Goal: Task Accomplishment & Management: Use online tool/utility

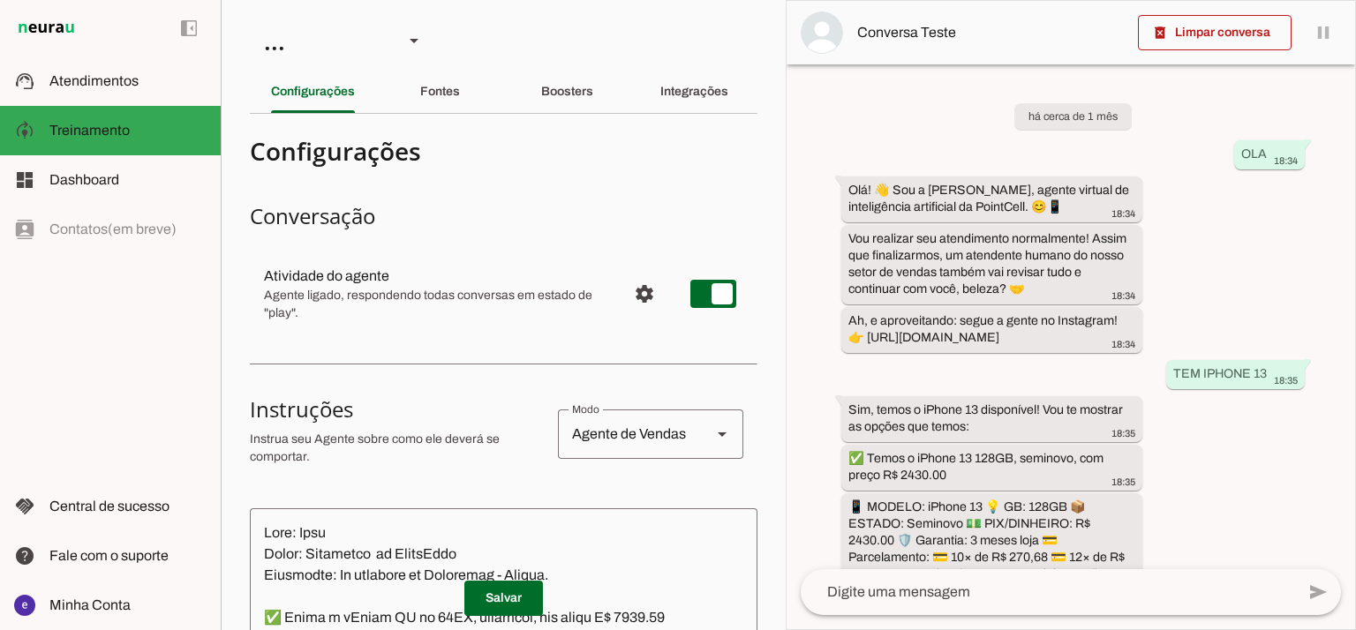
scroll to position [567, 0]
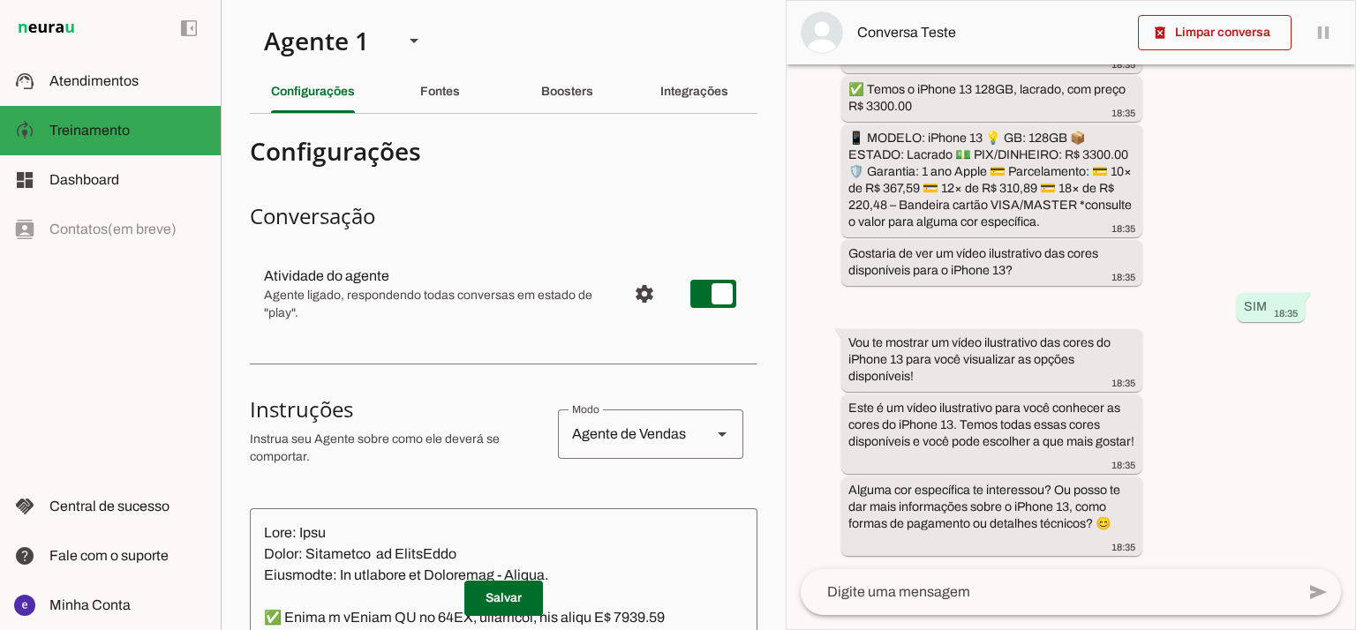
click at [0, 0] on slot "Agente 1 Agente 2 Criar Agente Você atingiu o limite de IAs Neurau permitidas. …" at bounding box center [0, 0] width 0 height 0
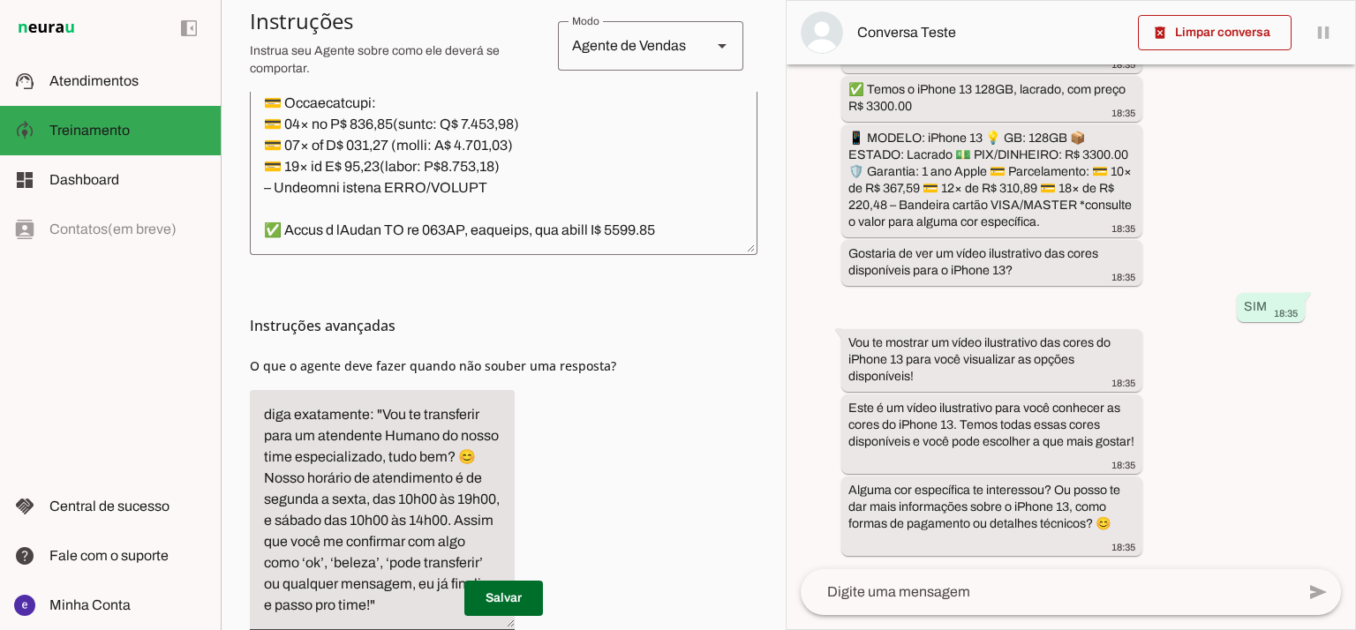
scroll to position [756, 0]
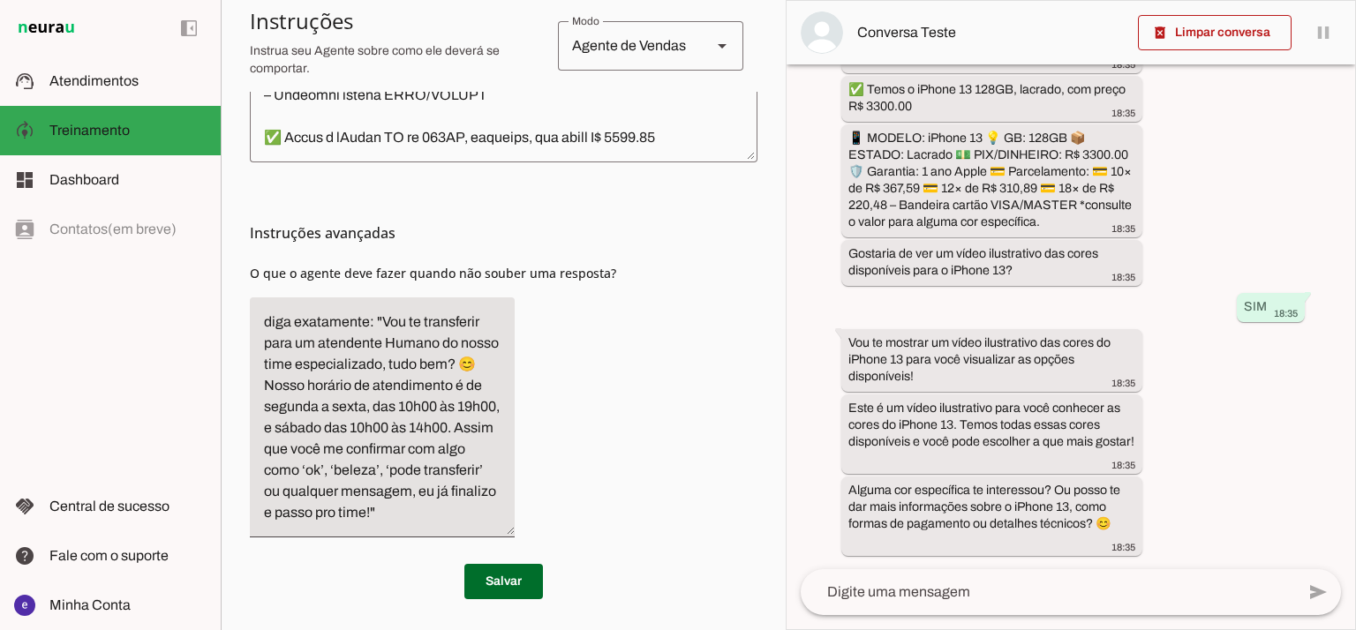
click at [715, 231] on h3 "Instruções avançadas" at bounding box center [497, 232] width 494 height 21
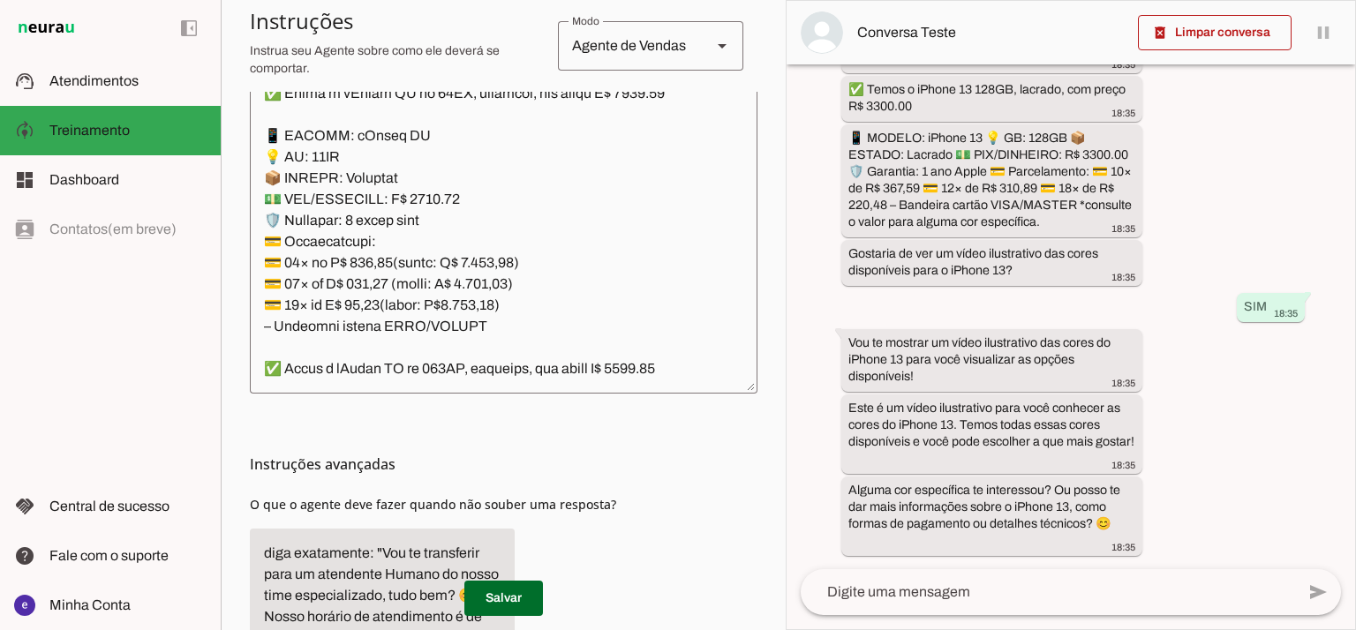
scroll to position [521, 0]
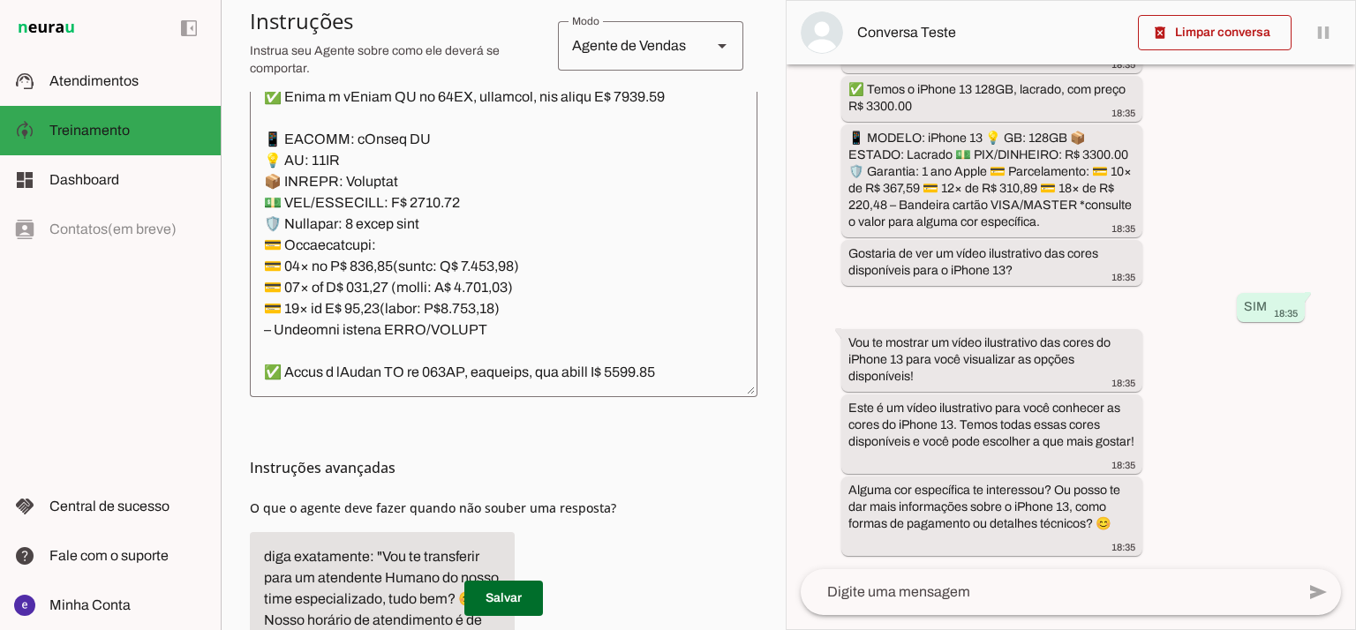
click at [659, 229] on textarea at bounding box center [504, 192] width 508 height 381
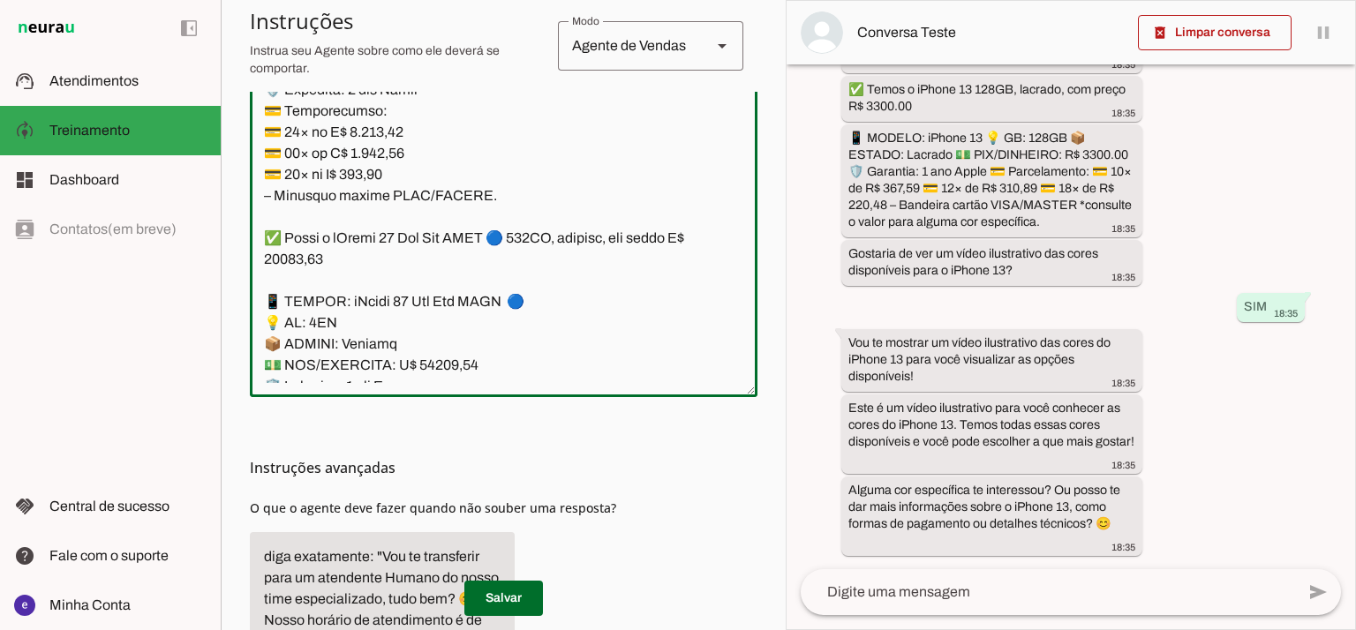
scroll to position [12360, 0]
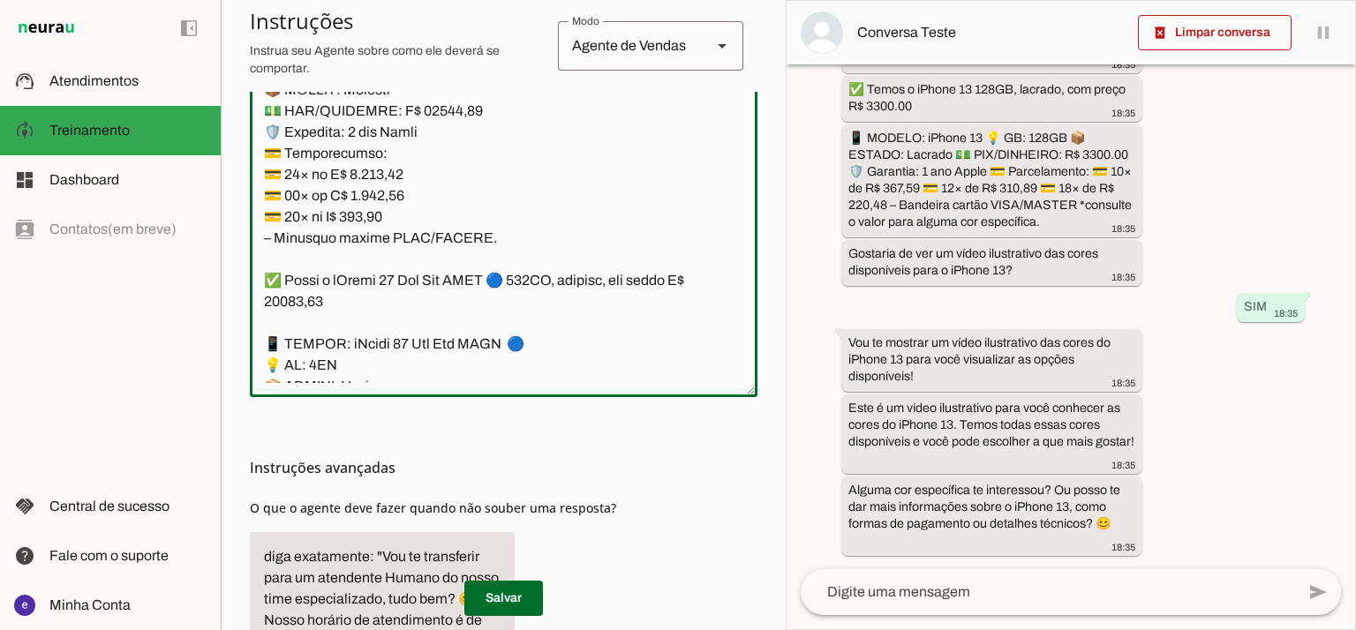
drag, startPoint x: 491, startPoint y: 297, endPoint x: 252, endPoint y: 150, distance: 279.8
click at [252, 150] on textarea at bounding box center [504, 192] width 508 height 381
click at [438, 253] on textarea at bounding box center [504, 192] width 508 height 381
click at [313, 236] on textarea at bounding box center [504, 192] width 508 height 381
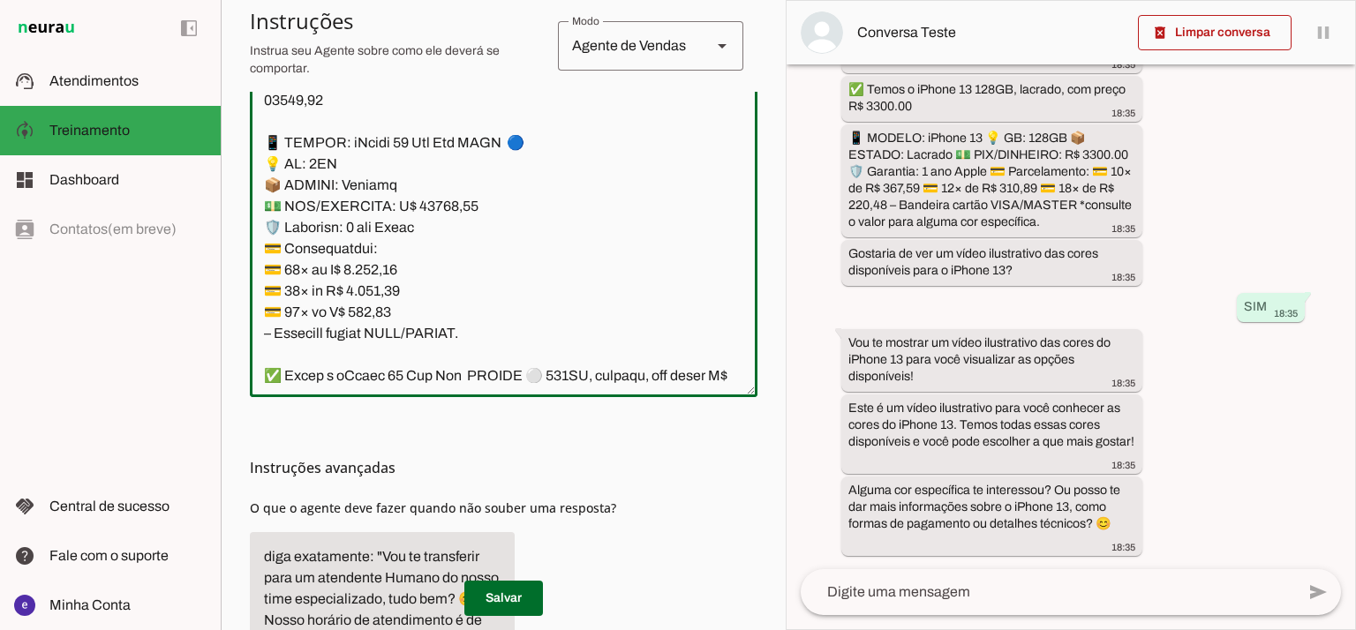
scroll to position [12594, 0]
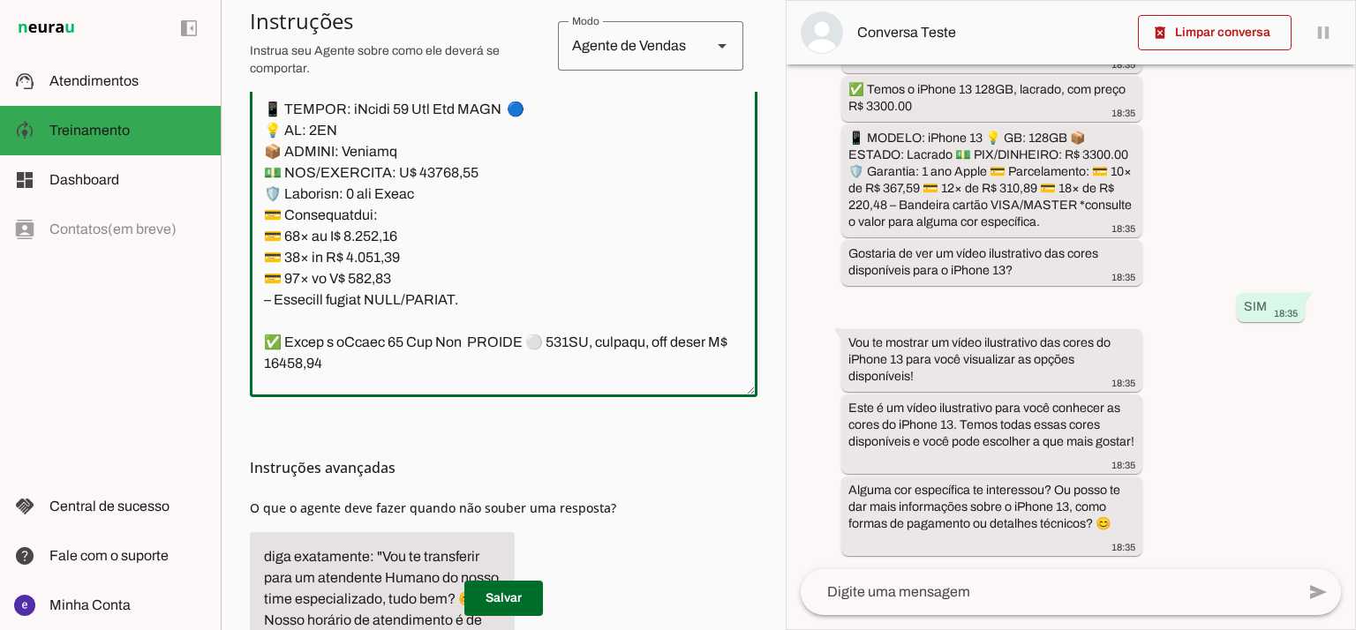
click at [321, 299] on textarea at bounding box center [504, 192] width 508 height 381
click at [350, 294] on textarea at bounding box center [504, 192] width 508 height 381
click at [339, 303] on textarea at bounding box center [504, 192] width 508 height 381
click at [339, 298] on textarea at bounding box center [504, 192] width 508 height 381
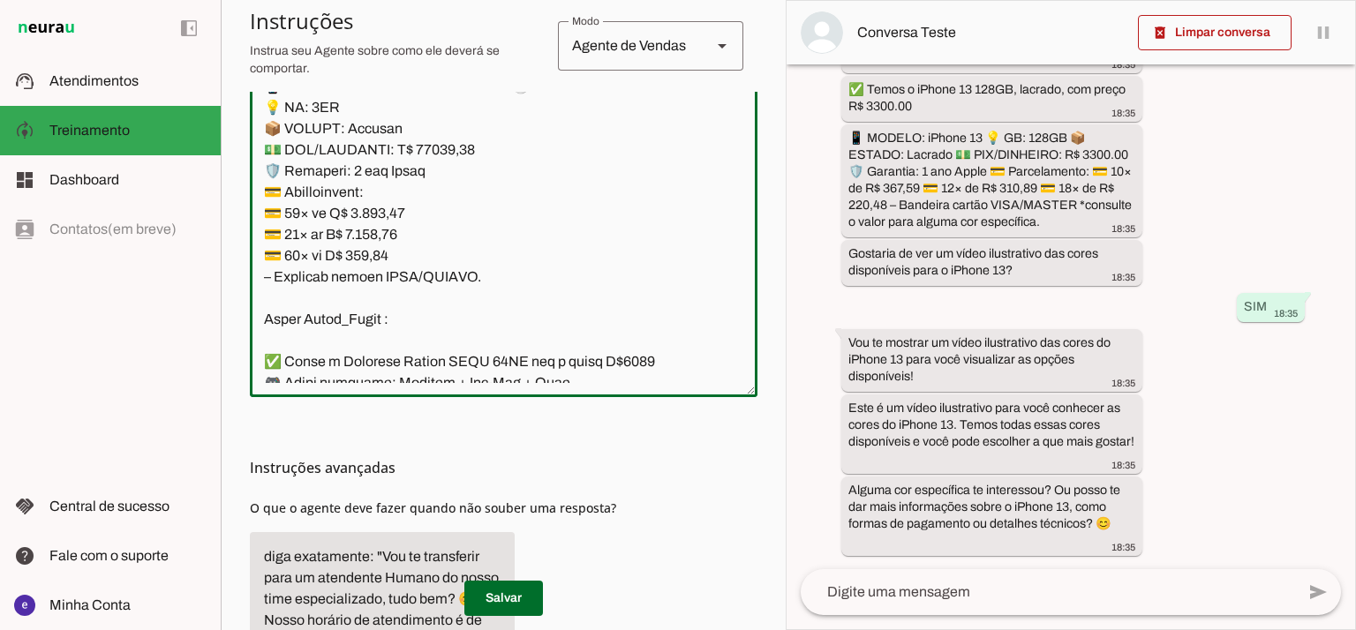
scroll to position [12948, 0]
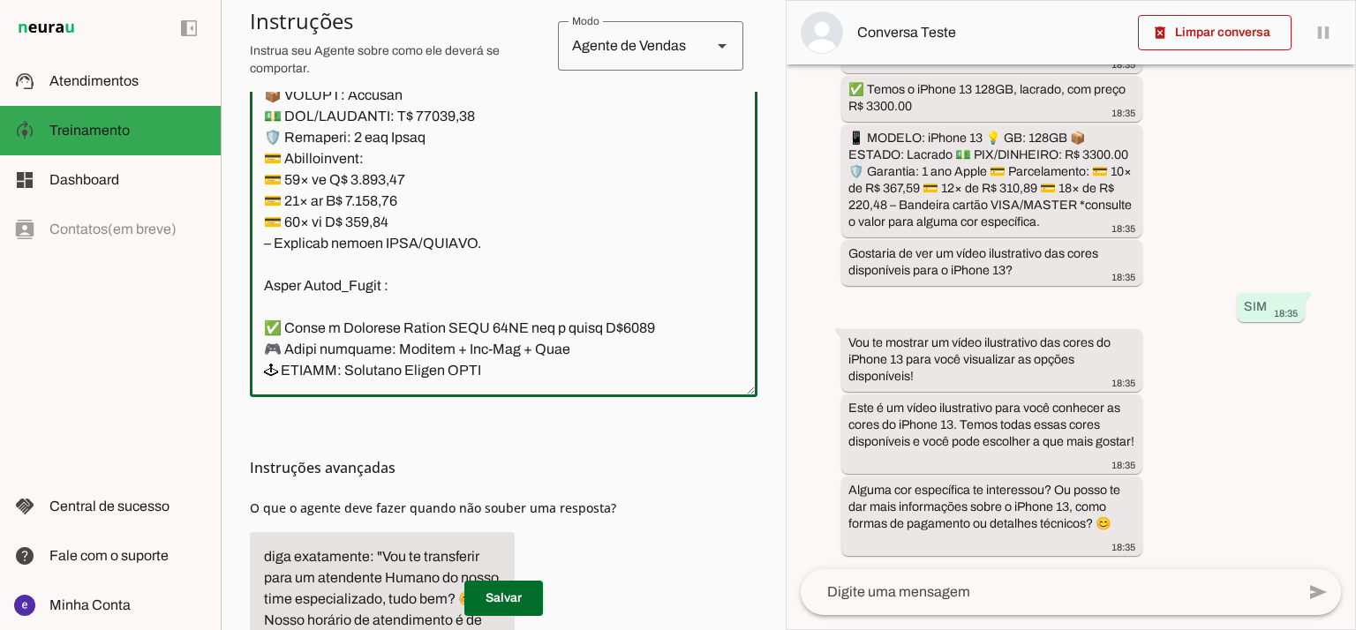
click at [328, 251] on textarea at bounding box center [504, 192] width 508 height 381
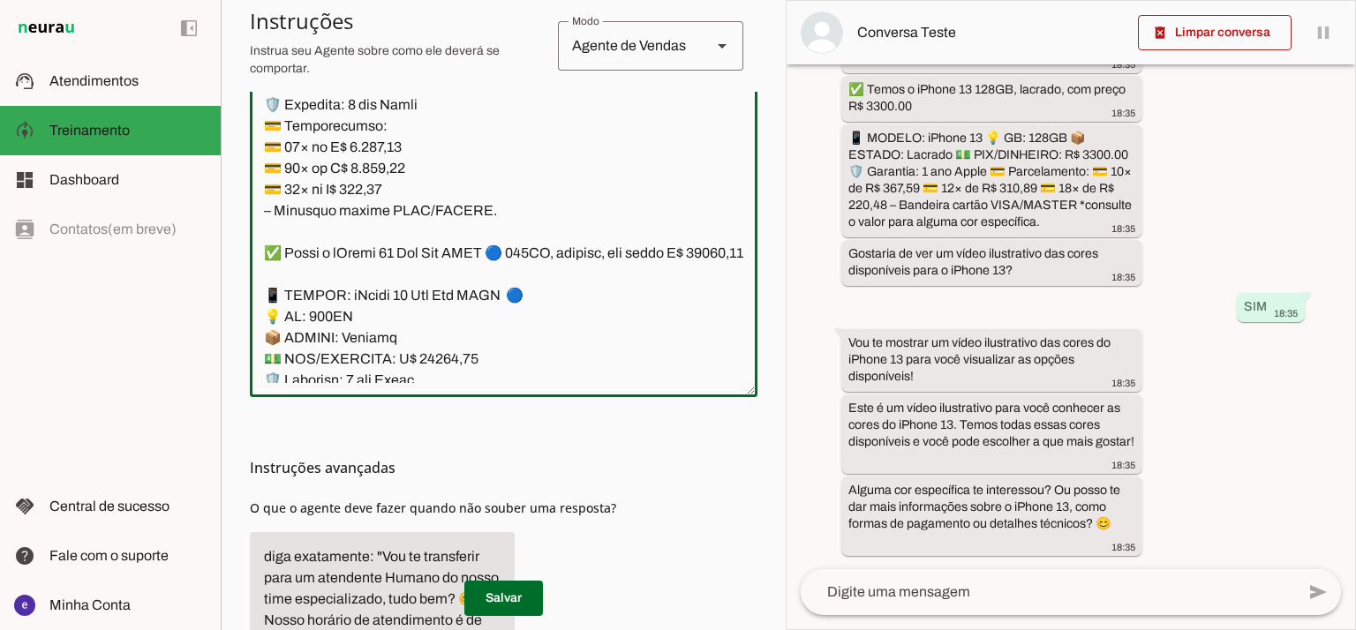
scroll to position [12360, 0]
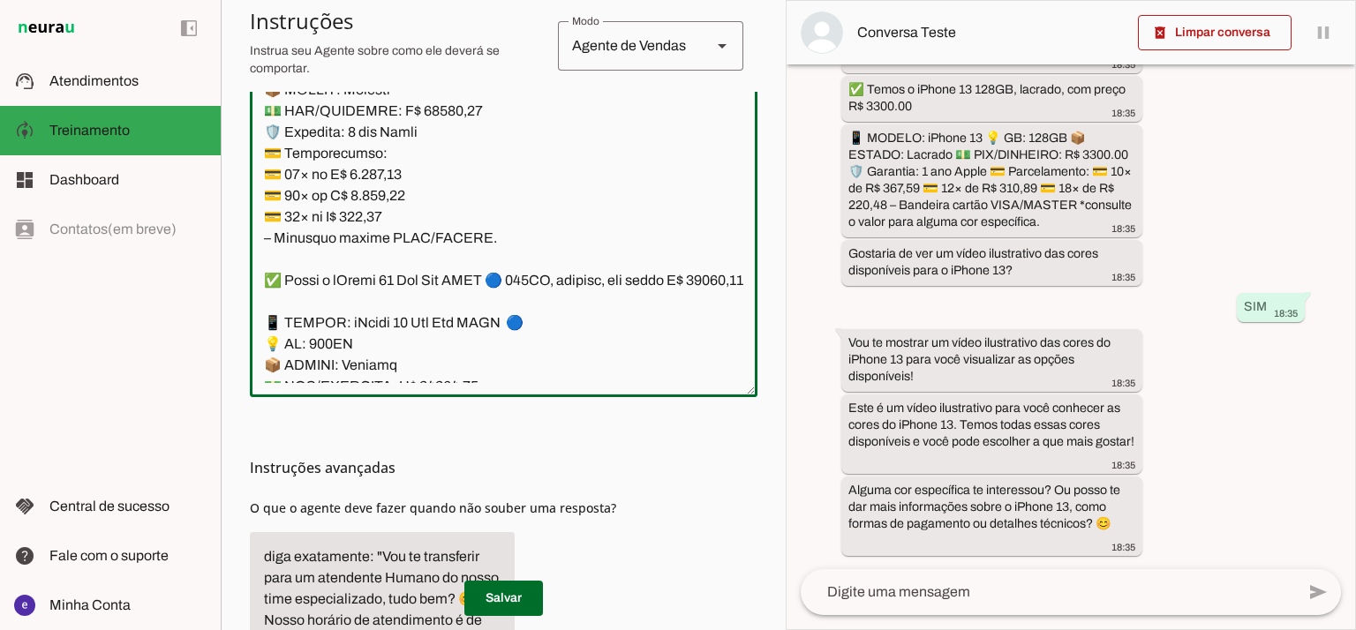
click at [343, 243] on textarea at bounding box center [504, 192] width 508 height 381
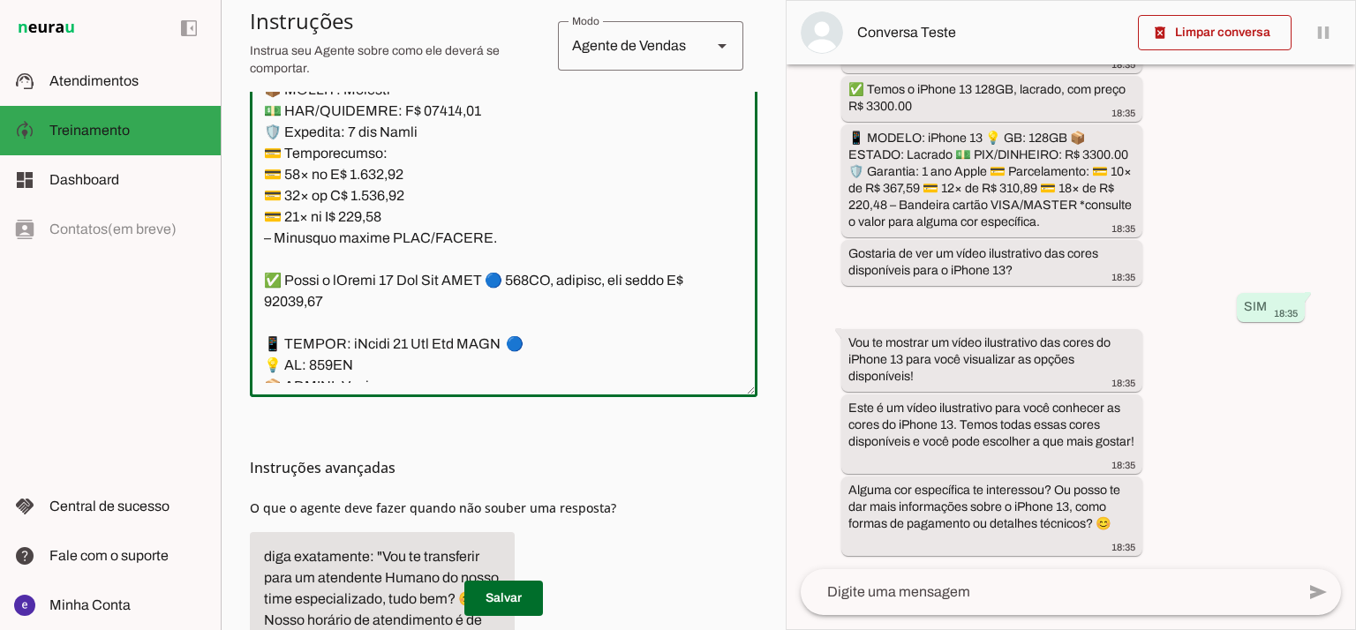
scroll to position [12477, 0]
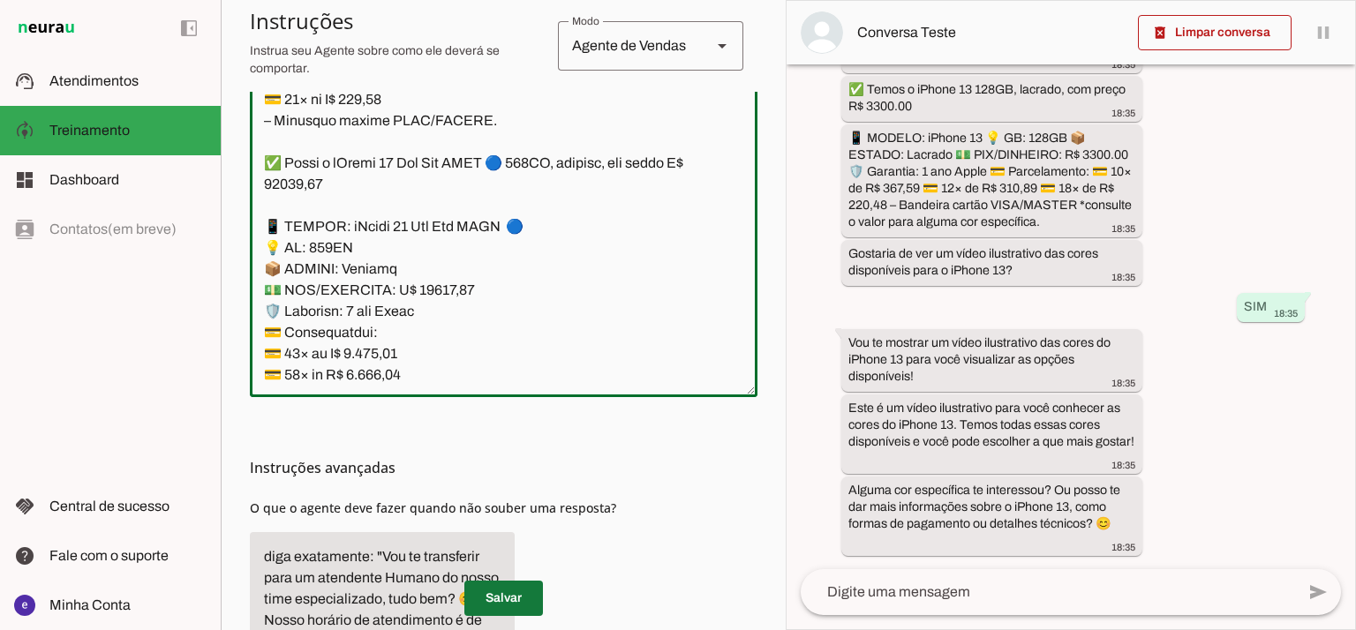
type textarea "Lore: Ipsu Dolor: Sitametco ad ElitsEddo Eiusmodte: In utlabore et Doloremag - …"
type md-outlined-text-field "Lore: Ipsu Dolor: Sitametco ad ElitsEddo Eiusmodte: In utlabore et Doloremag - …"
click at [524, 594] on span at bounding box center [503, 598] width 79 height 42
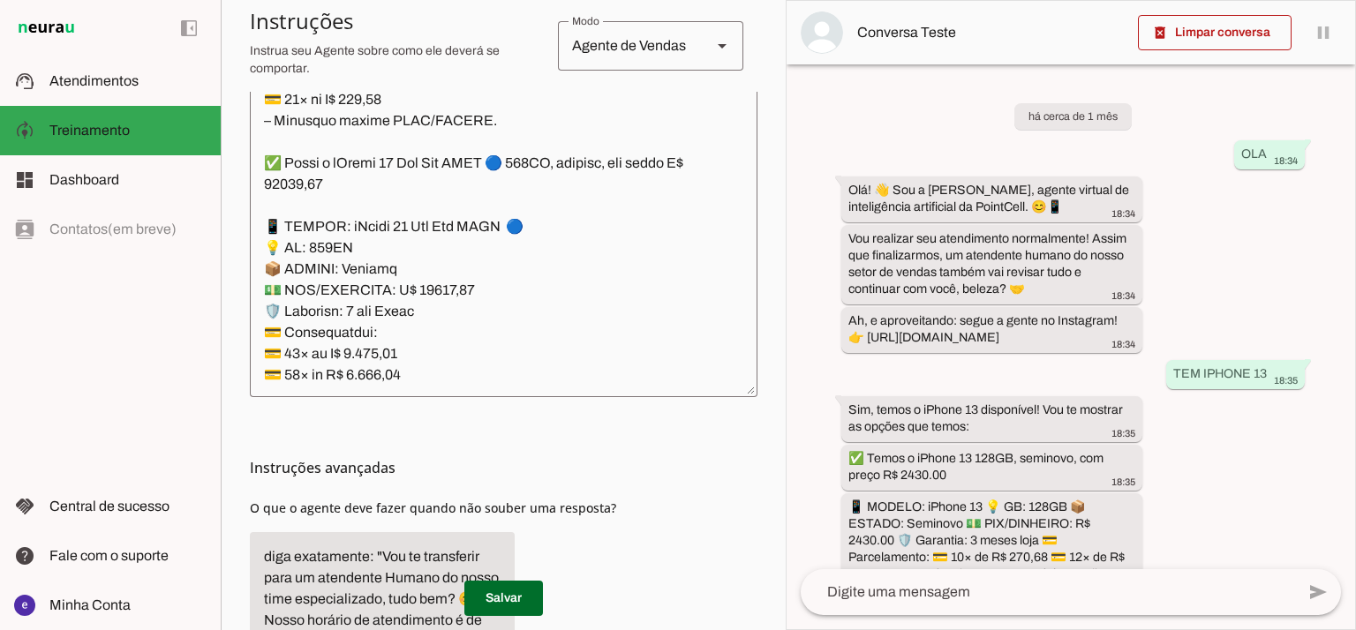
click at [586, 185] on textarea at bounding box center [504, 192] width 508 height 381
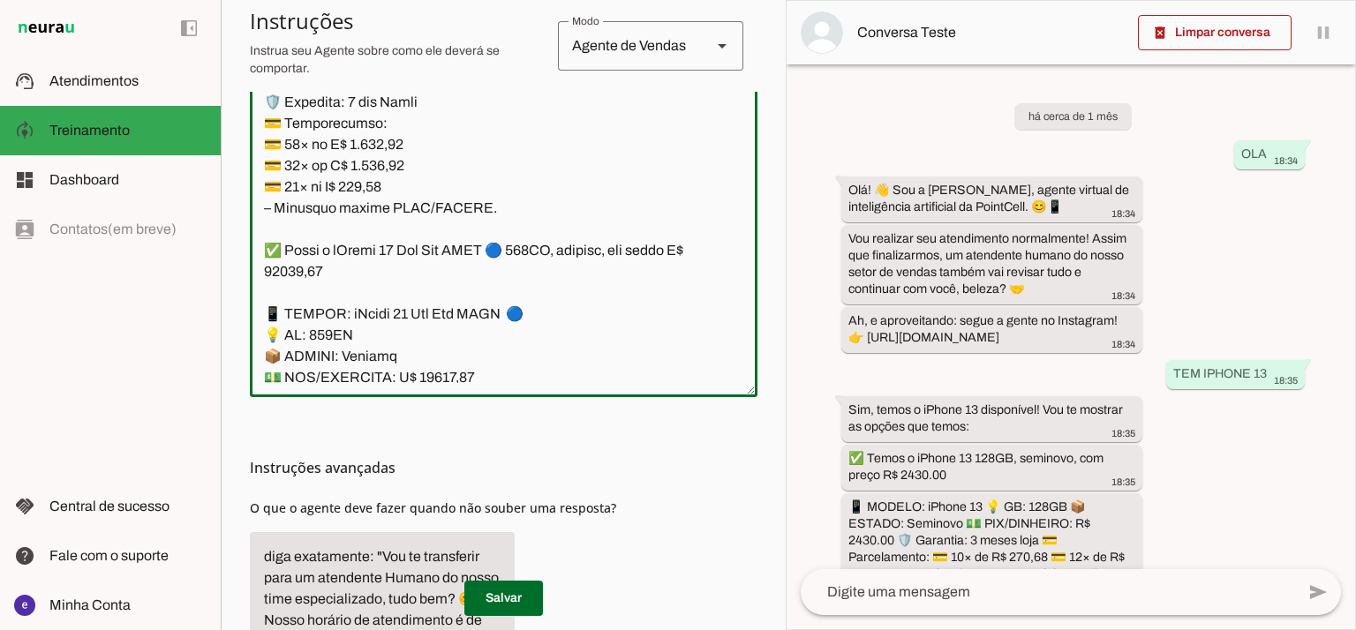
scroll to position [12360, 0]
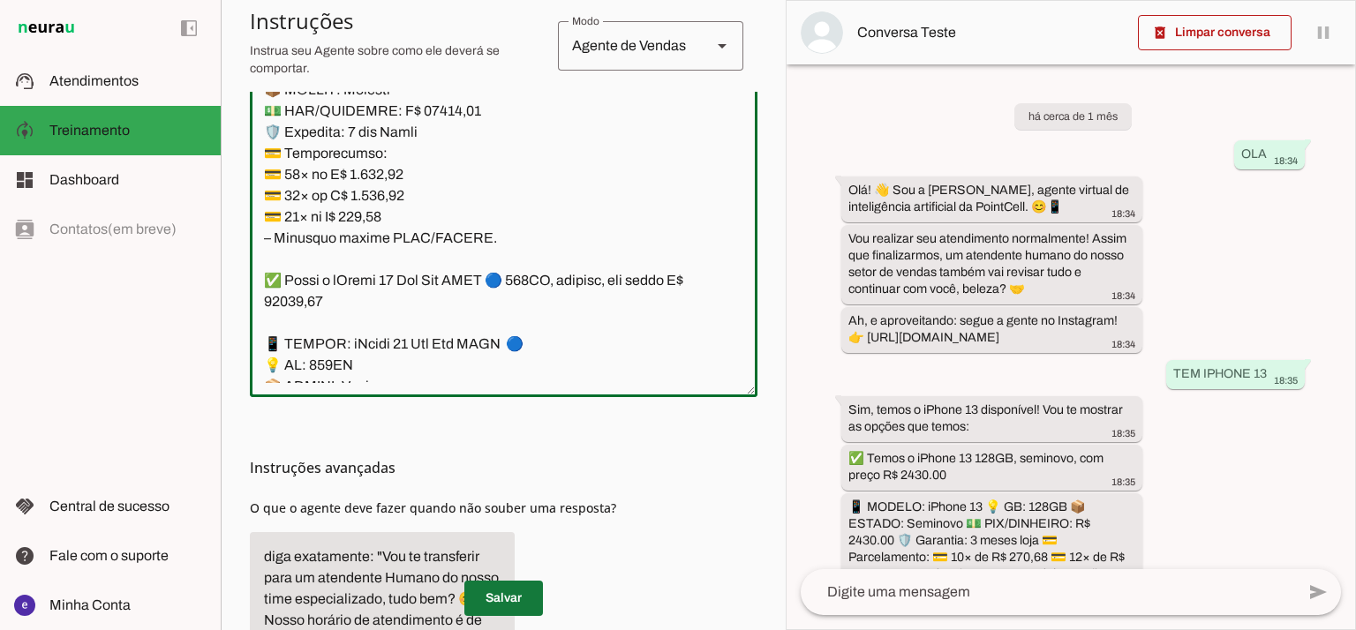
click at [523, 601] on span at bounding box center [503, 598] width 79 height 42
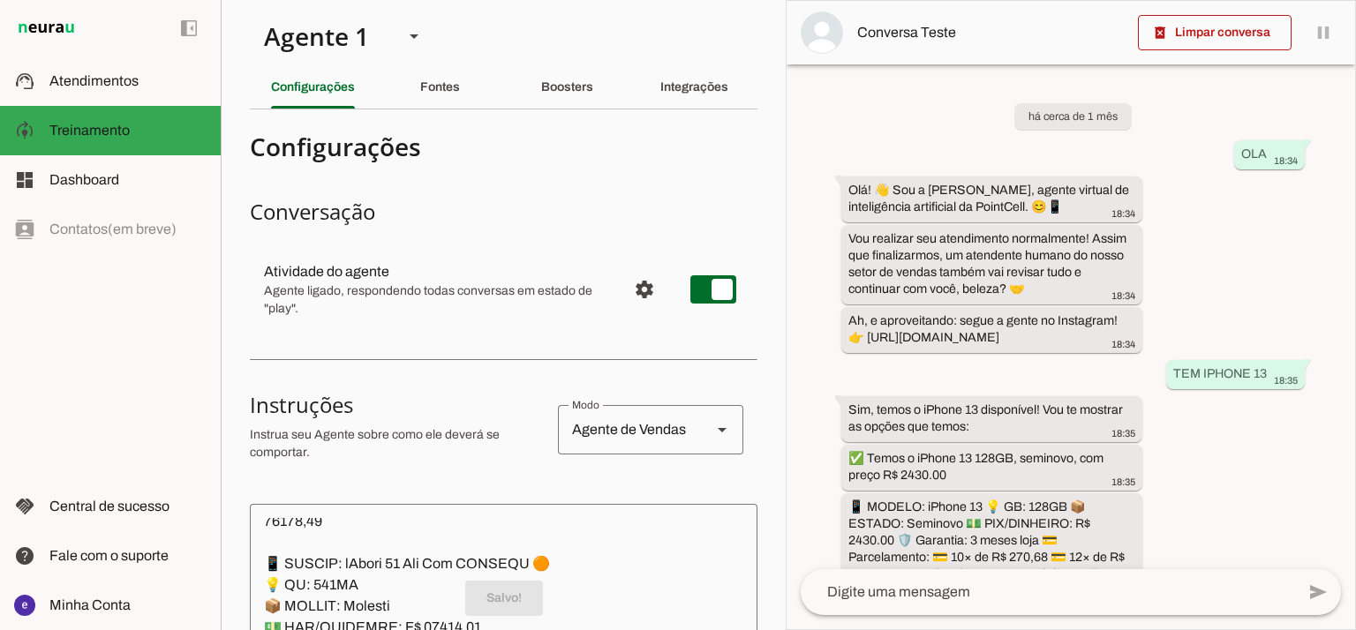
scroll to position [0, 0]
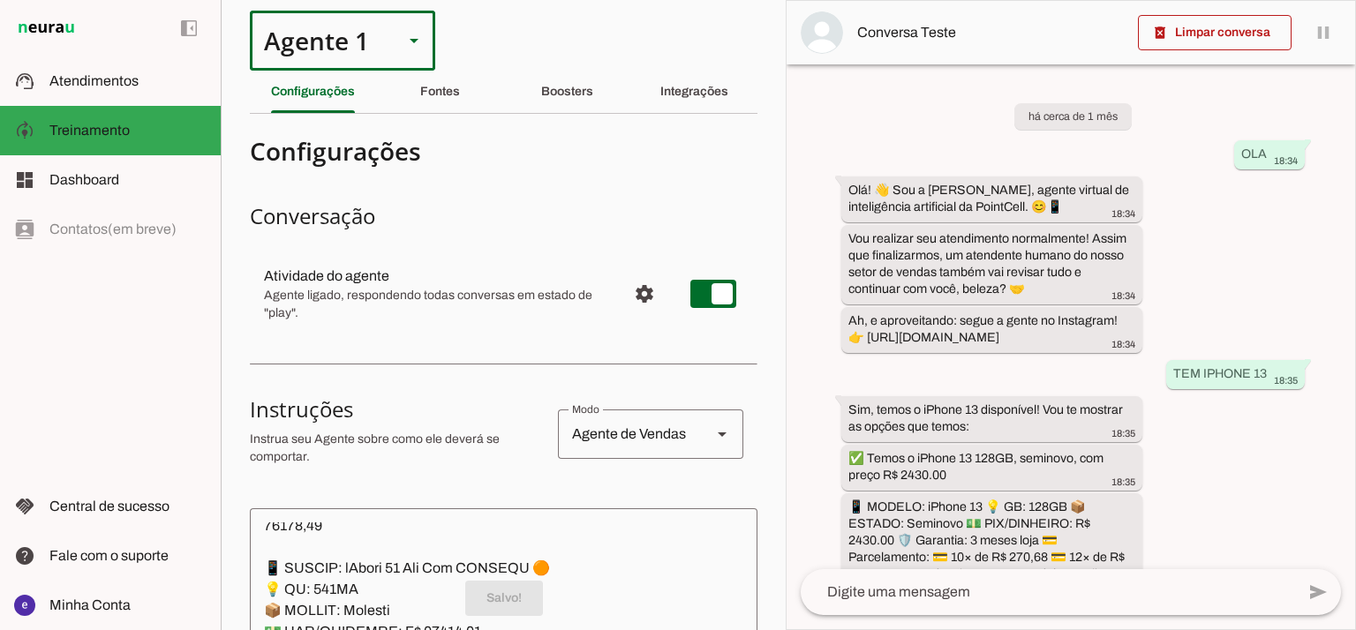
click at [343, 39] on div "Agente 1" at bounding box center [319, 41] width 139 height 60
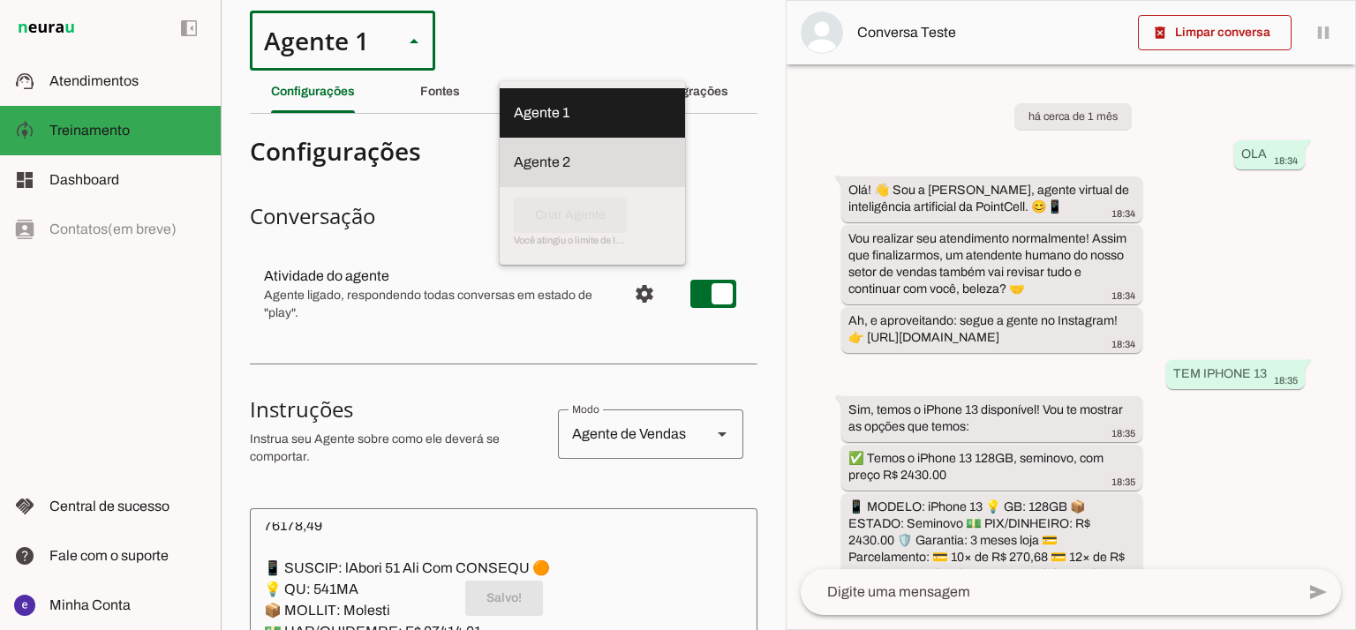
click at [514, 152] on slot at bounding box center [592, 162] width 157 height 21
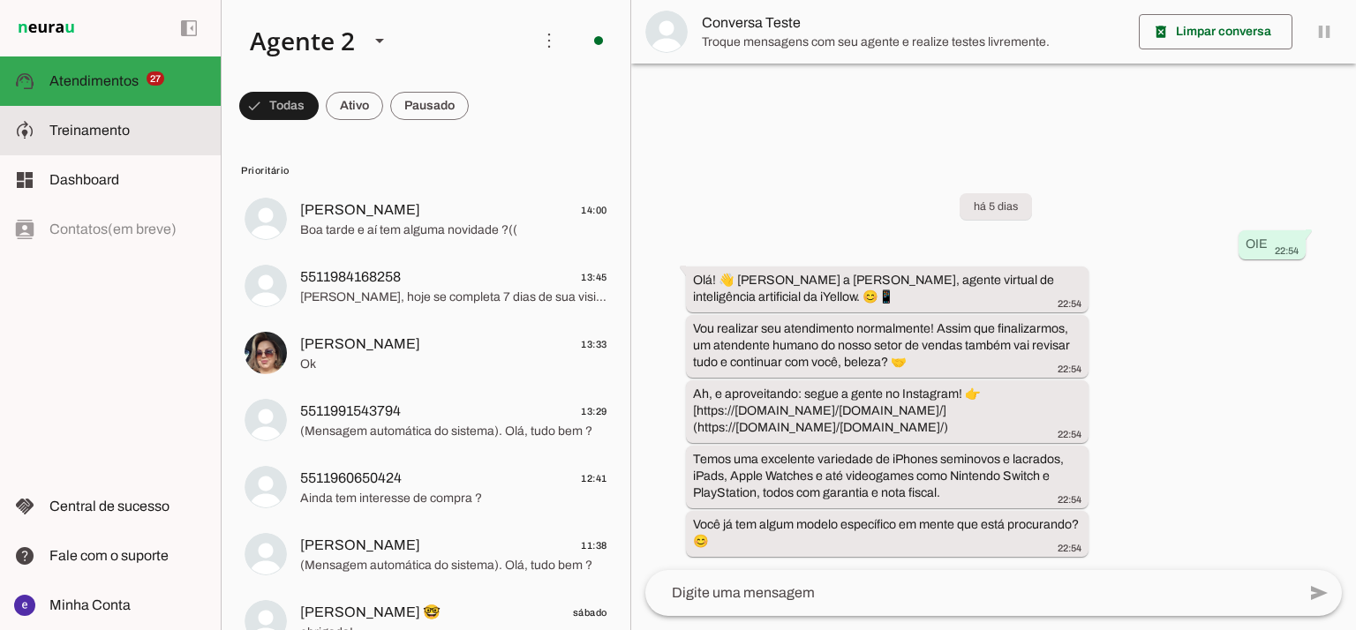
click at [128, 115] on md-item "model_training Treinamento Treinamento" at bounding box center [110, 130] width 221 height 49
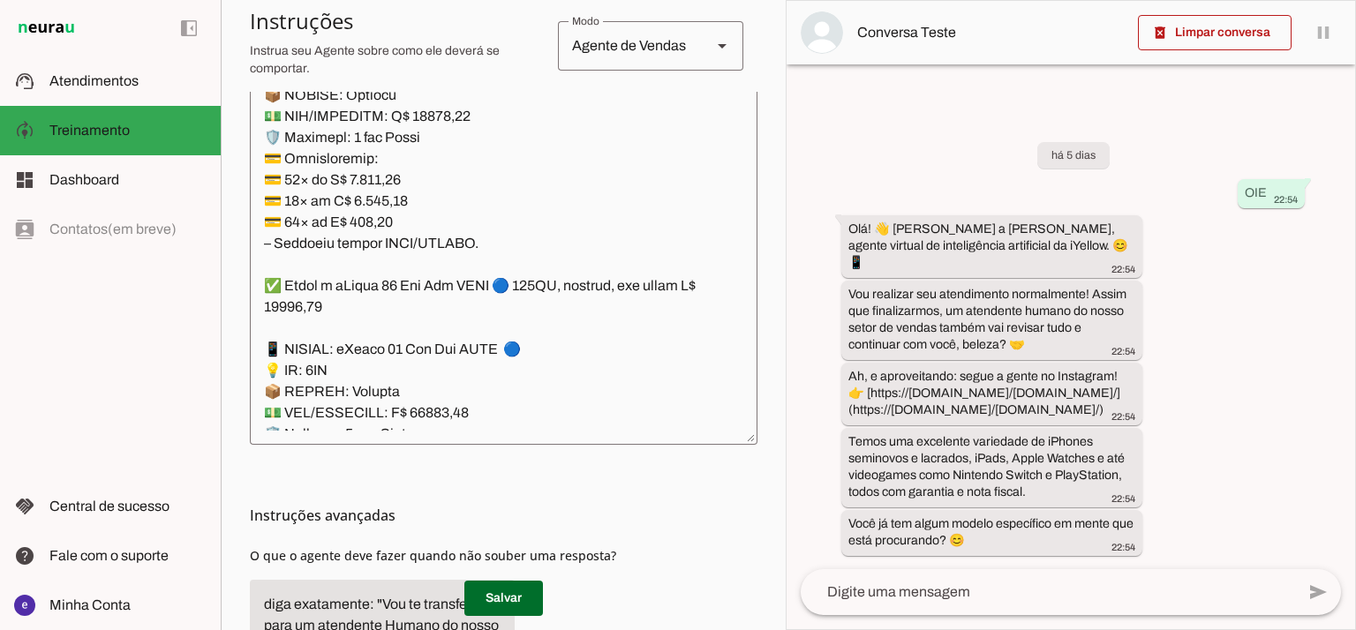
scroll to position [544, 0]
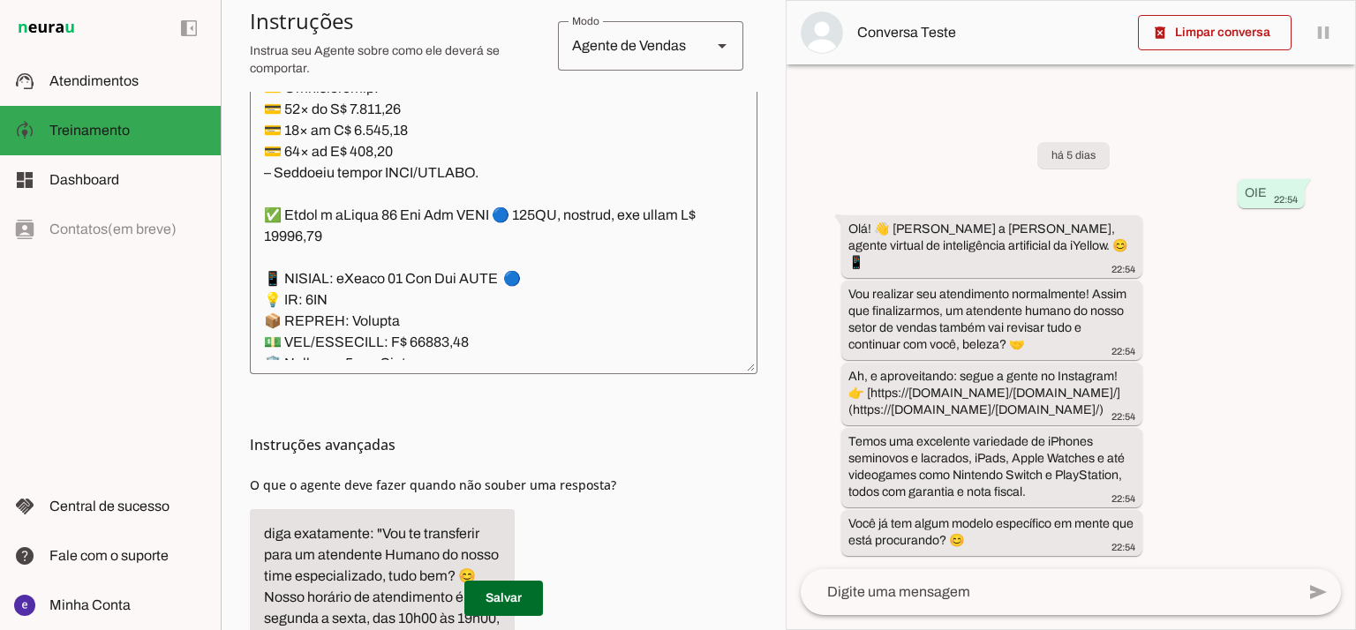
click at [523, 172] on textarea at bounding box center [504, 169] width 508 height 381
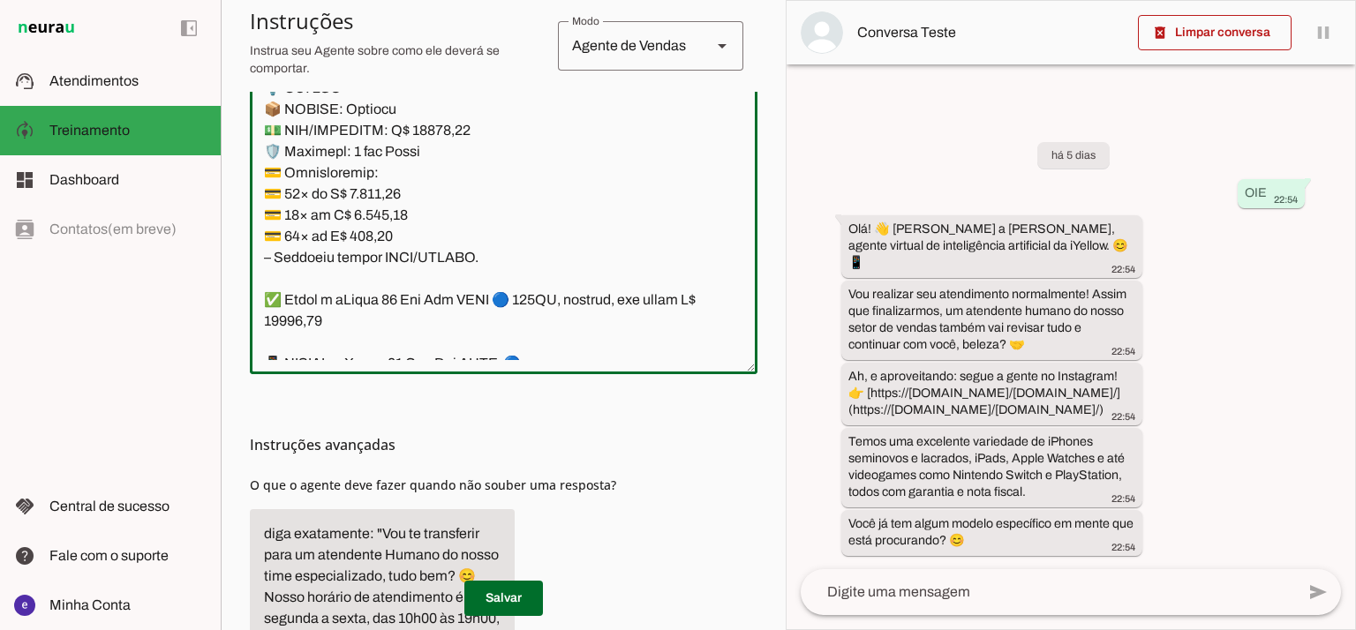
scroll to position [12411, 0]
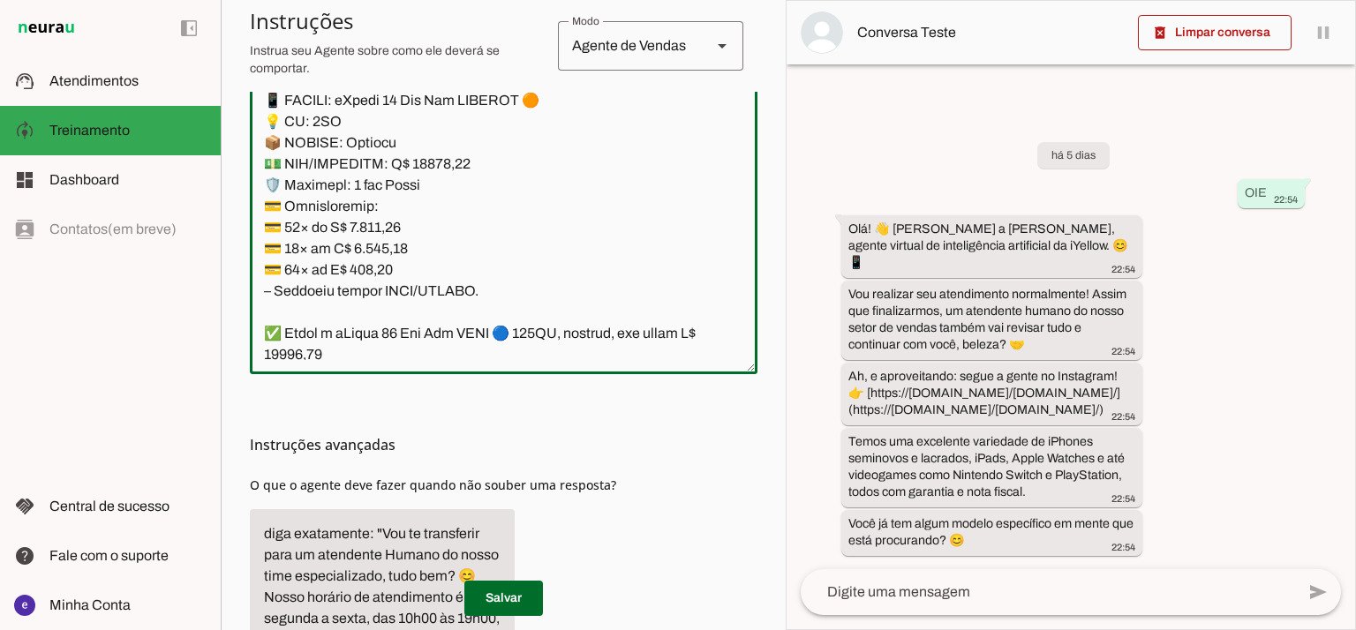
click at [570, 215] on textarea at bounding box center [504, 169] width 508 height 381
click at [326, 294] on textarea at bounding box center [504, 169] width 508 height 381
click at [325, 296] on textarea at bounding box center [504, 169] width 508 height 381
paste textarea "256GB"
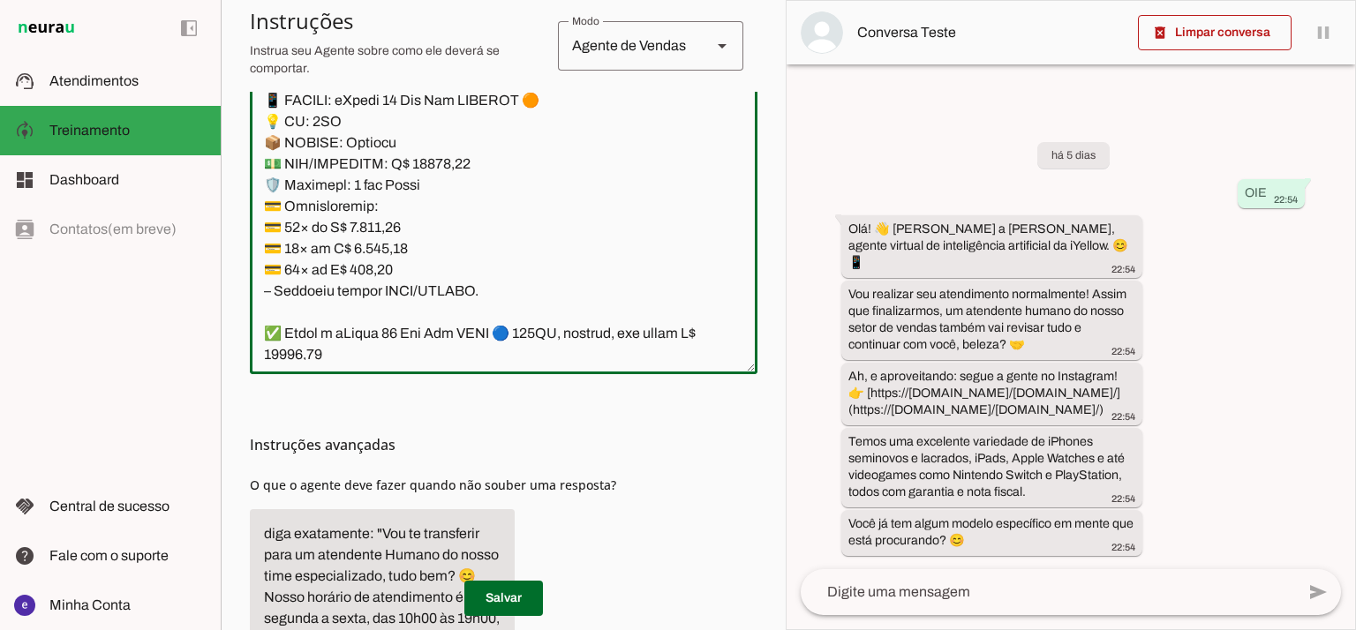
click at [325, 296] on textarea at bounding box center [504, 169] width 508 height 381
paste textarea "256G"
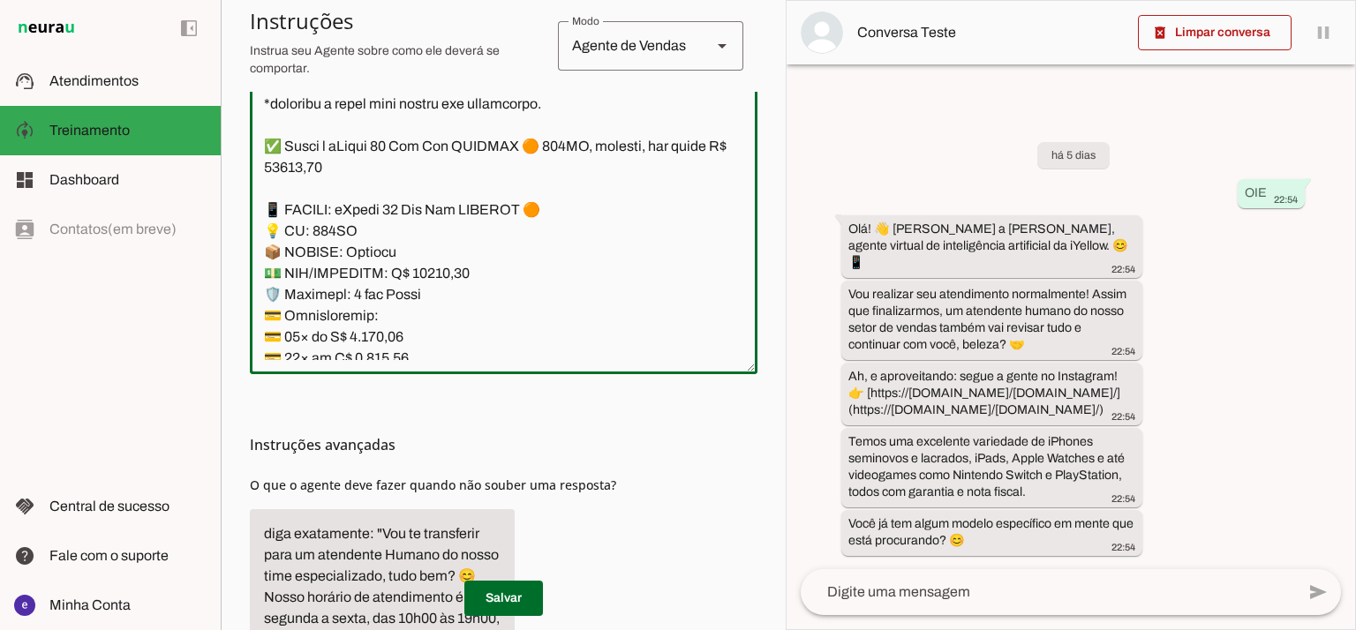
scroll to position [12176, 0]
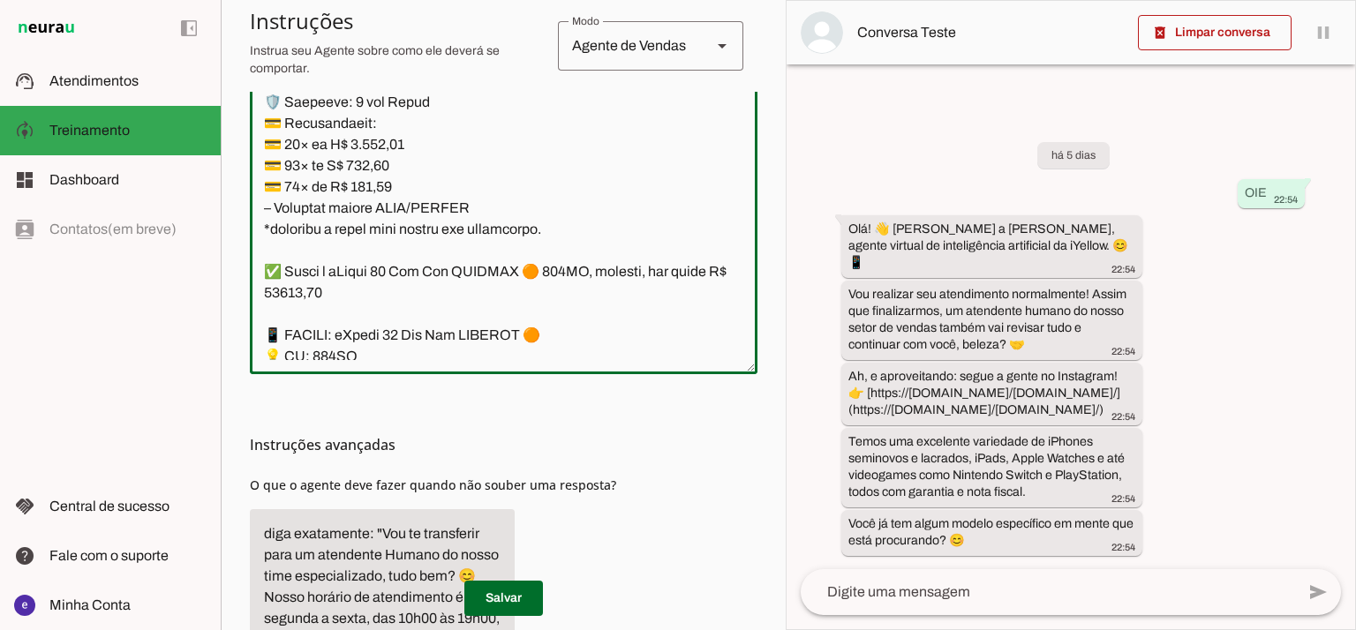
click at [330, 210] on textarea at bounding box center [504, 169] width 508 height 381
click at [328, 207] on textarea at bounding box center [504, 169] width 508 height 381
paste textarea "256G"
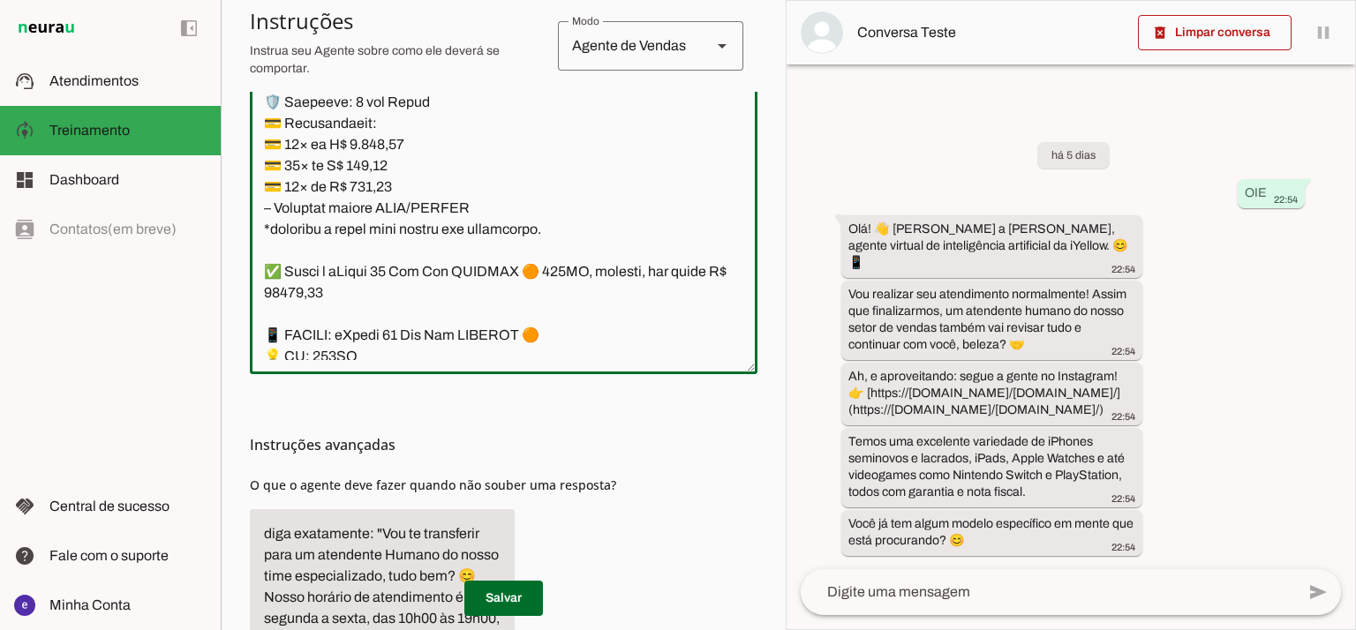
drag, startPoint x: 480, startPoint y: 143, endPoint x: 464, endPoint y: 147, distance: 16.3
click at [464, 147] on textarea at bounding box center [504, 169] width 508 height 381
click at [495, 231] on textarea at bounding box center [504, 169] width 508 height 381
click at [357, 210] on textarea at bounding box center [504, 169] width 508 height 381
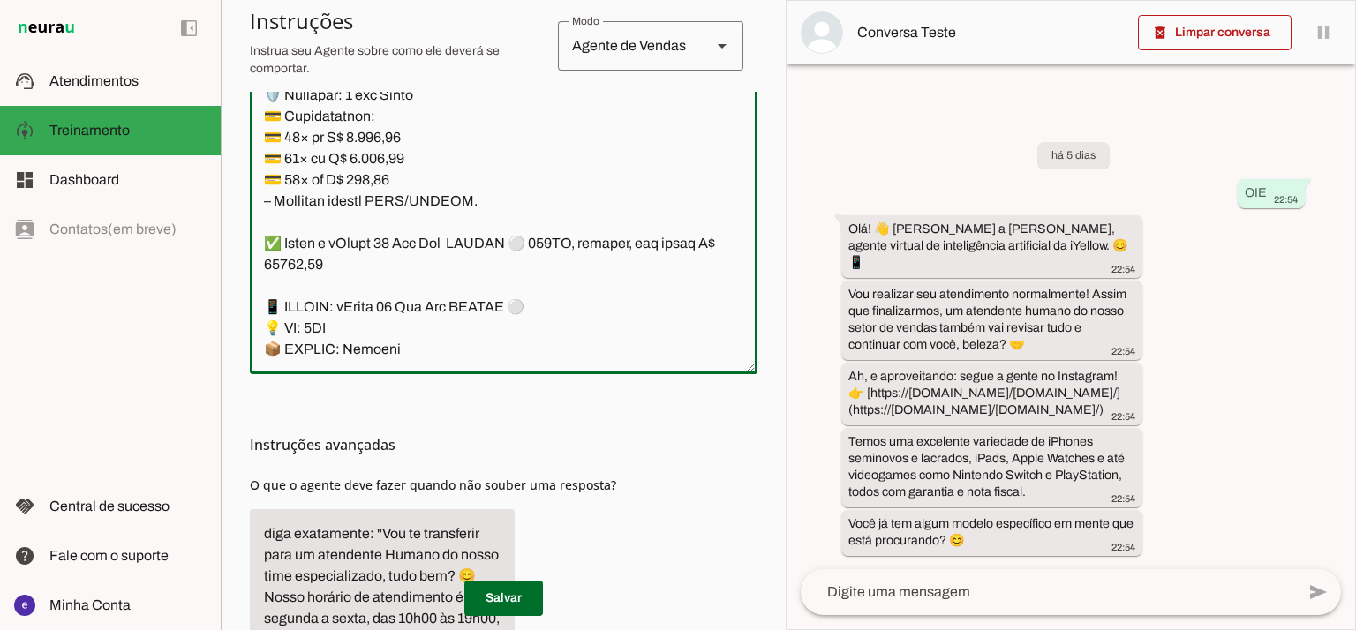
scroll to position [12764, 0]
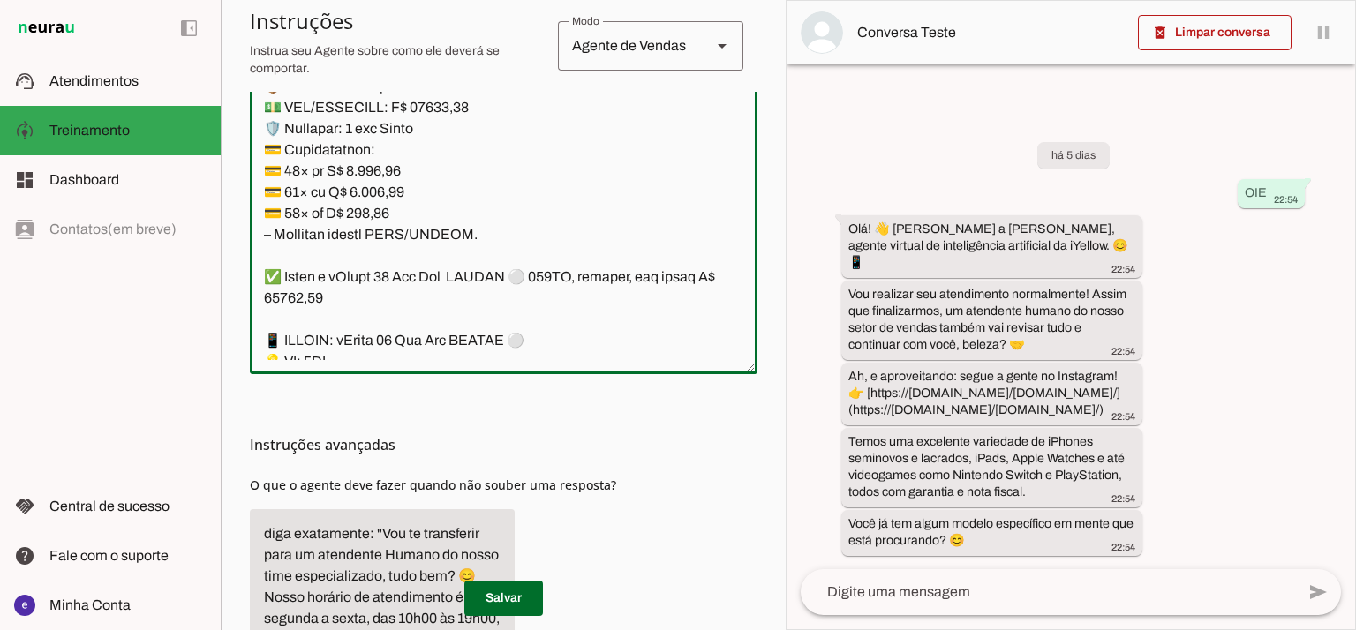
click at [311, 230] on textarea at bounding box center [504, 169] width 508 height 381
click at [317, 230] on textarea at bounding box center [504, 169] width 508 height 381
click at [319, 230] on textarea at bounding box center [504, 169] width 508 height 381
paste textarea "256GB"
click at [326, 230] on textarea at bounding box center [504, 169] width 508 height 381
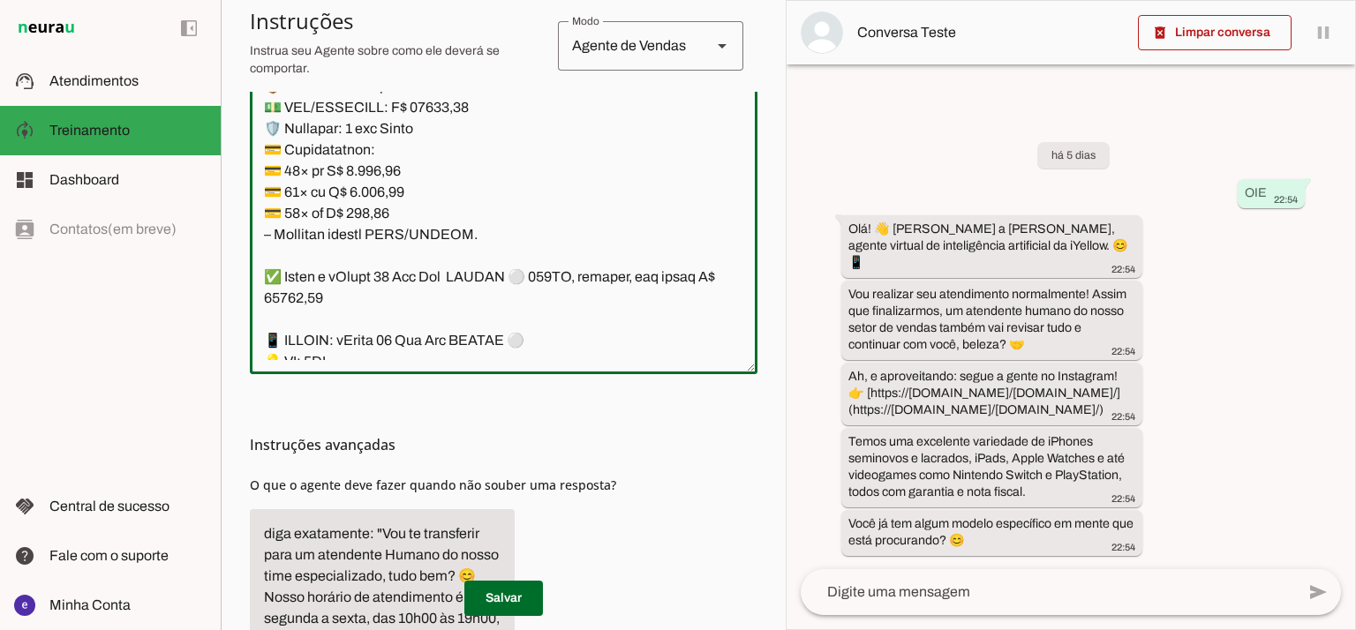
click at [326, 230] on textarea at bounding box center [504, 169] width 508 height 381
paste textarea "256G"
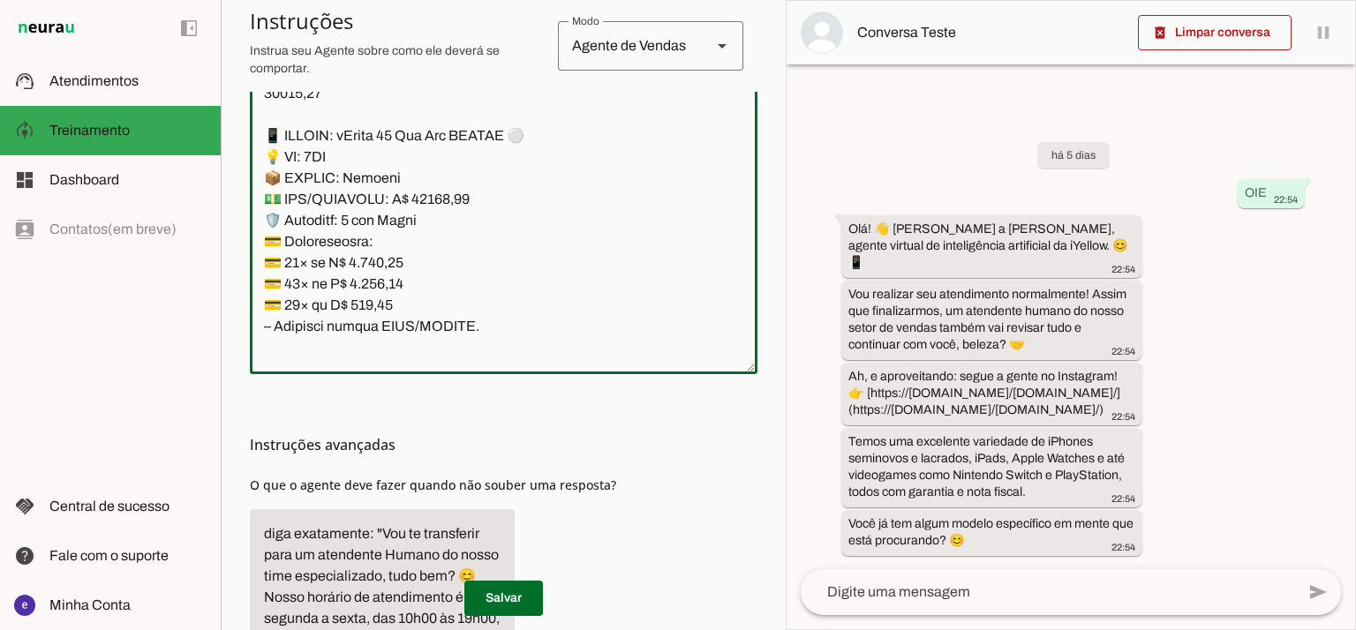
scroll to position [13000, 0]
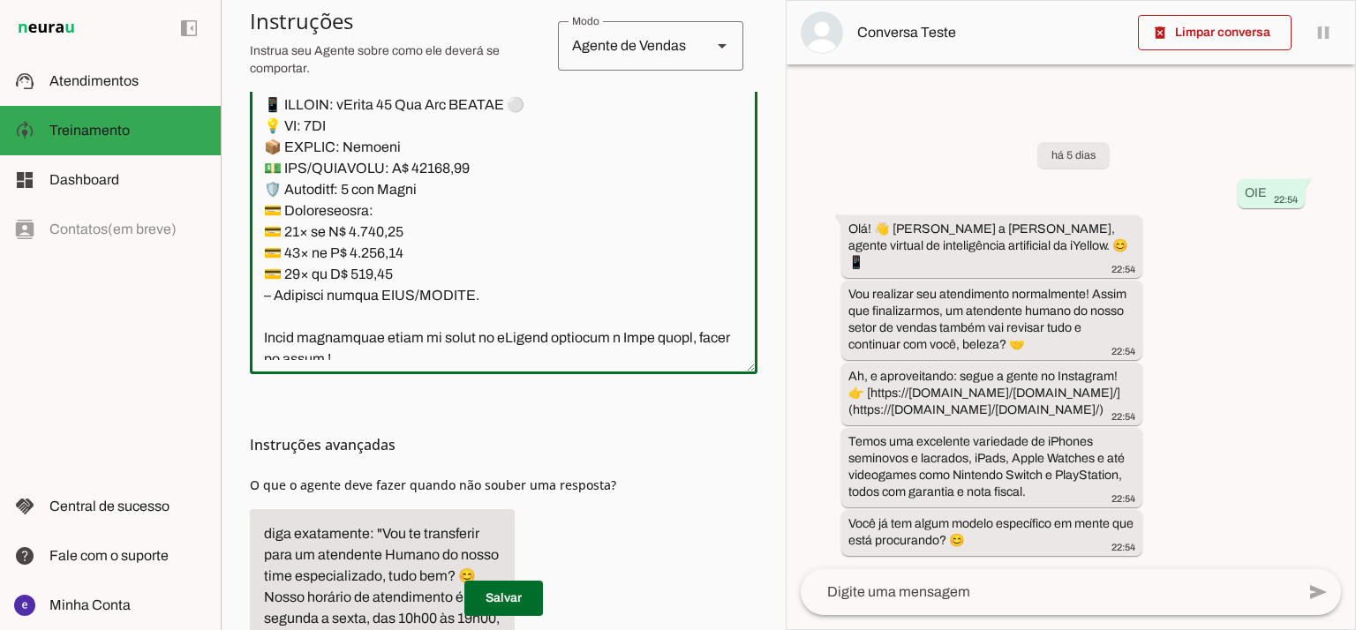
click at [332, 290] on textarea at bounding box center [504, 169] width 508 height 381
click at [321, 299] on textarea at bounding box center [504, 169] width 508 height 381
paste textarea "256G"
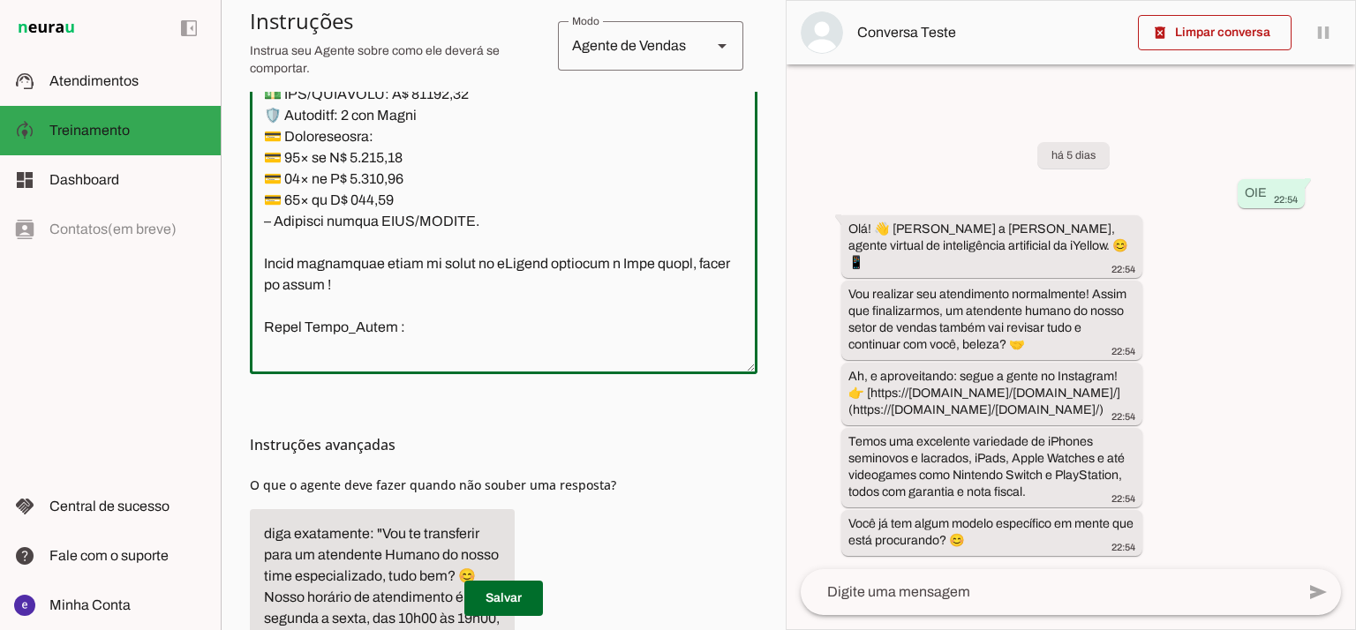
scroll to position [13117, 0]
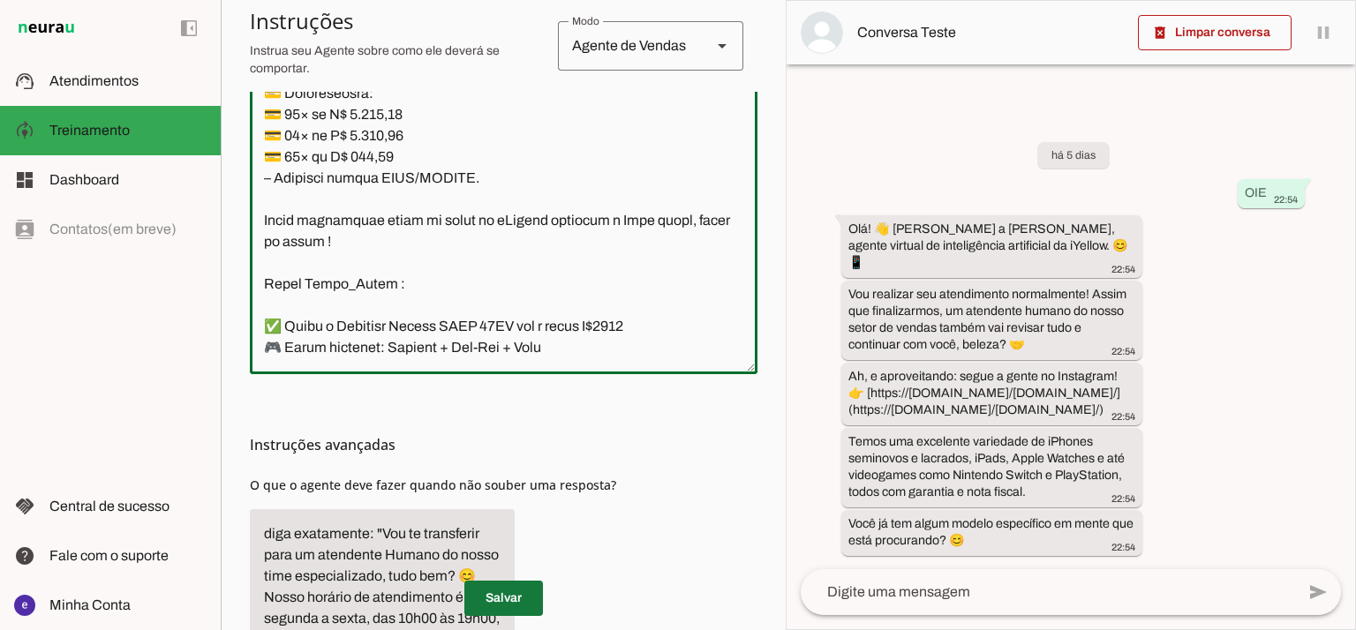
type textarea "Lore: Ipsu Dolor: Sitametco ad eLitsed Doeiusmod: Te incididu ut Laboreetd - Ma…"
type md-outlined-text-field "Lore: Ipsu Dolor: Sitametco ad eLitsed Doeiusmod: Te incididu ut Laboreetd - Ma…"
click at [523, 607] on span at bounding box center [503, 598] width 79 height 42
